Goal: Information Seeking & Learning: Learn about a topic

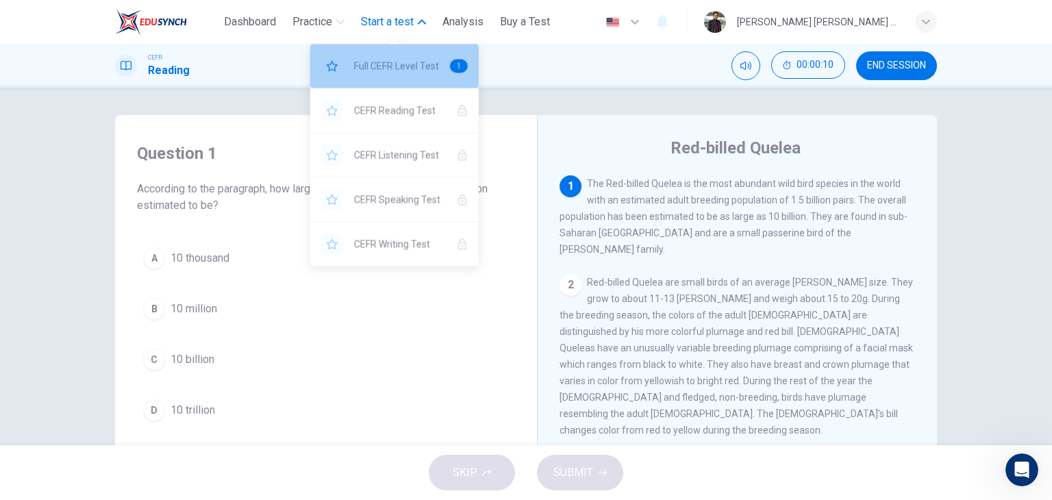
click at [383, 61] on span "Full CEFR Level Test" at bounding box center [396, 66] width 85 height 16
click at [384, 58] on div "Full CEFR Level Test 1" at bounding box center [394, 66] width 168 height 44
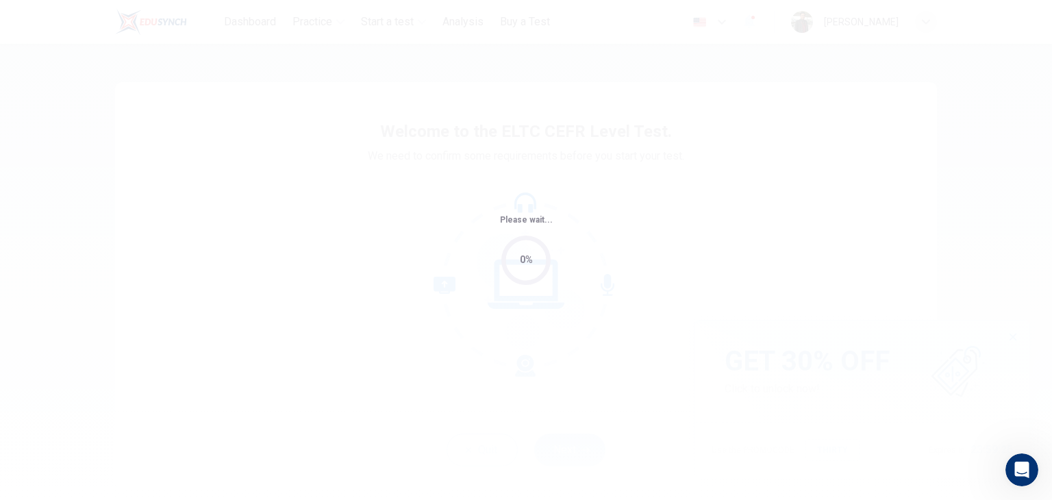
scroll to position [366, 0]
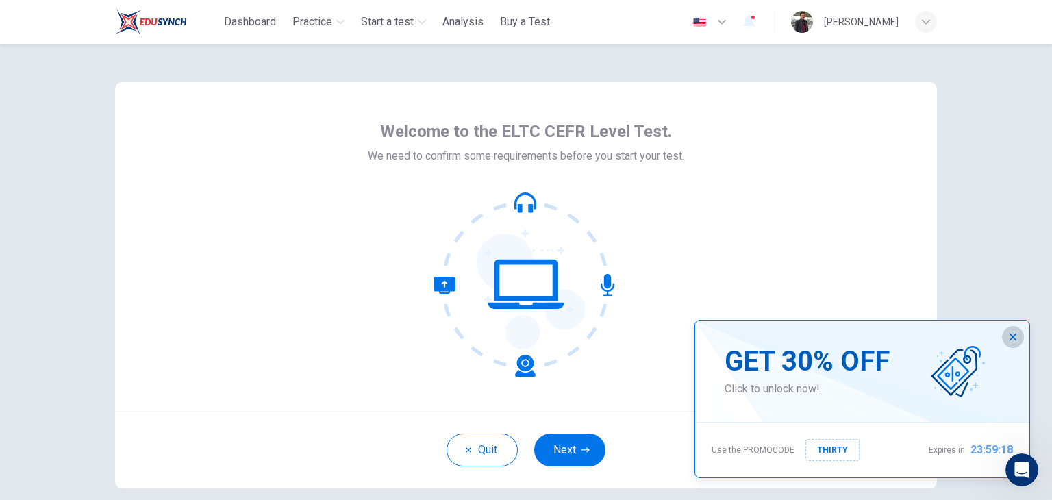
click at [1013, 335] on icon "button" at bounding box center [1013, 337] width 8 height 8
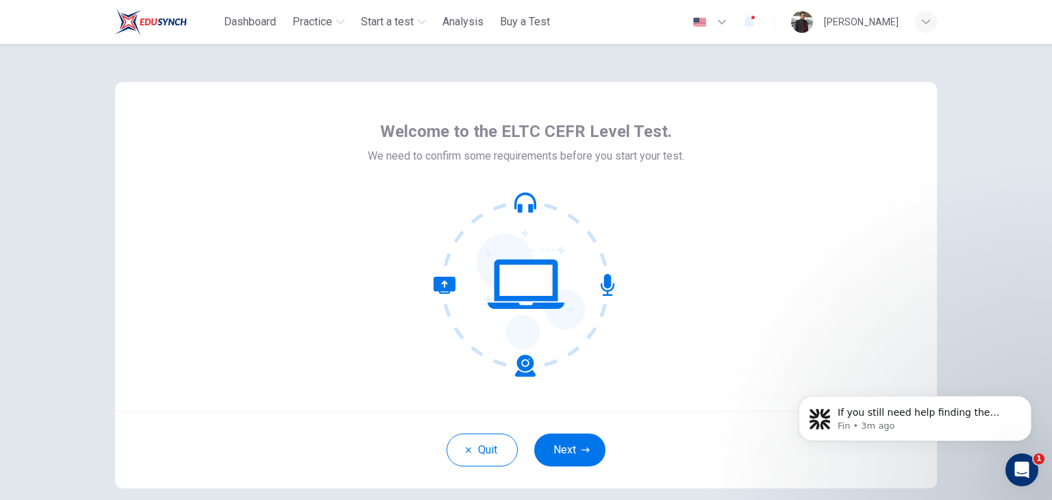
scroll to position [451, 0]
click at [1026, 468] on icon "Open Intercom Messenger" at bounding box center [1020, 468] width 23 height 23
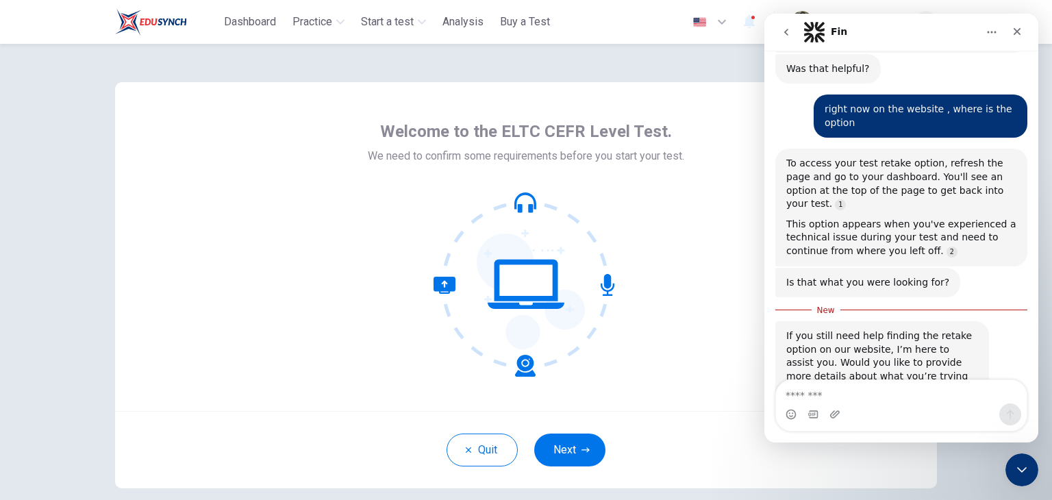
scroll to position [474, 0]
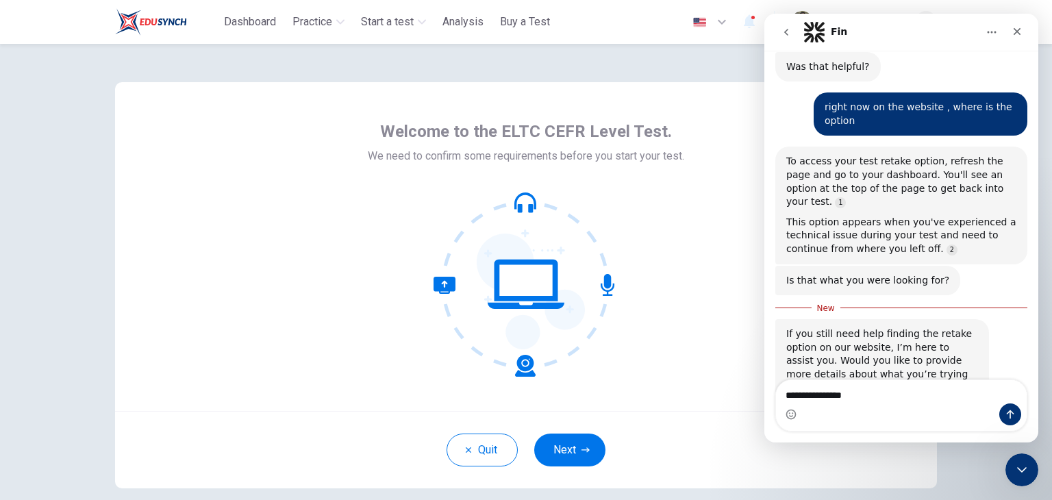
type textarea "**********"
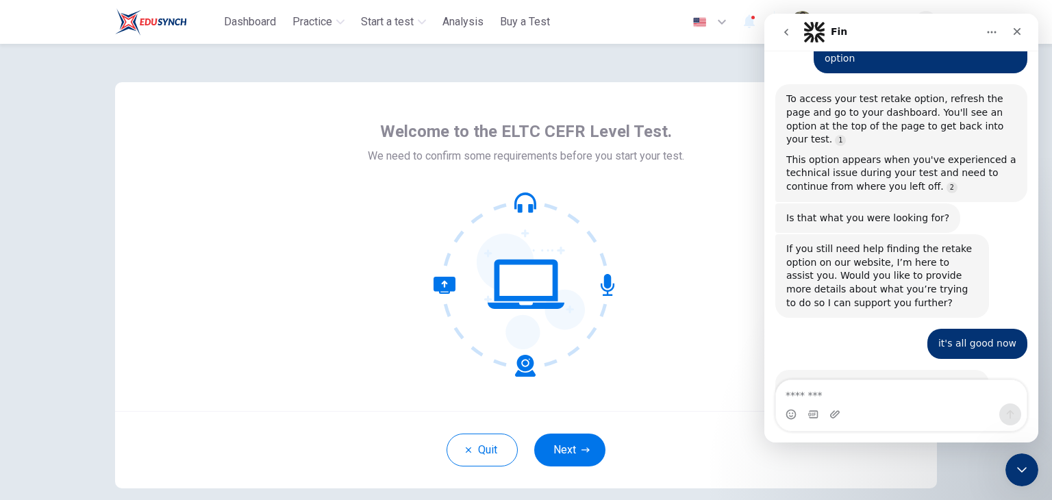
scroll to position [559, 0]
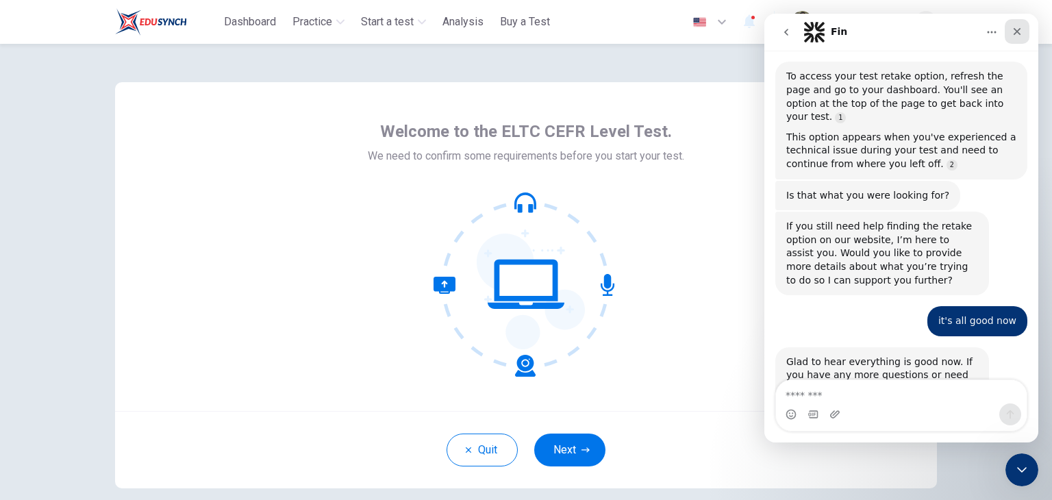
click at [1012, 35] on icon "Close" at bounding box center [1016, 31] width 11 height 11
